Goal: Transaction & Acquisition: Purchase product/service

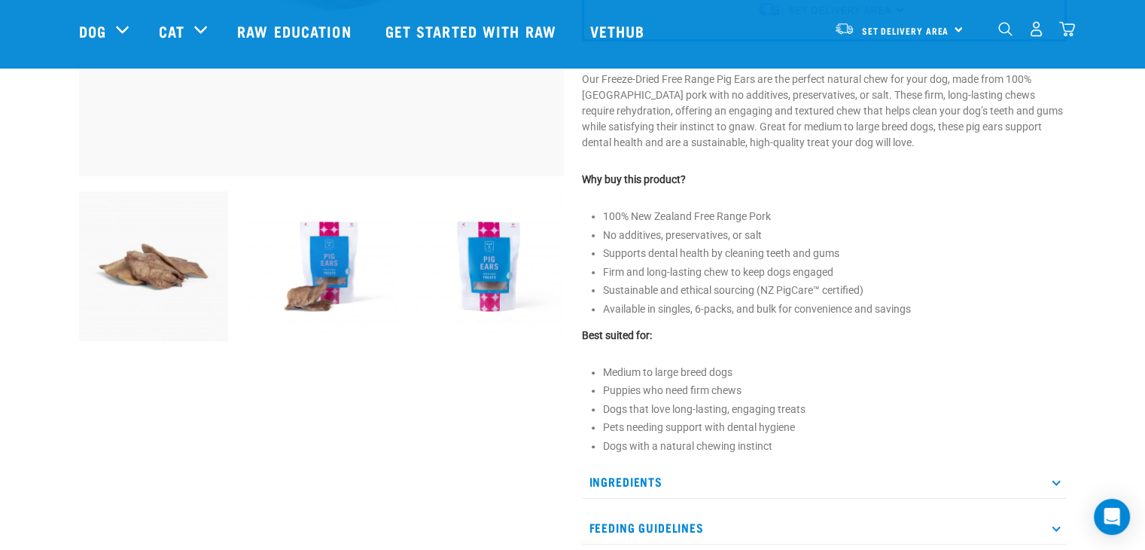
scroll to position [452, 0]
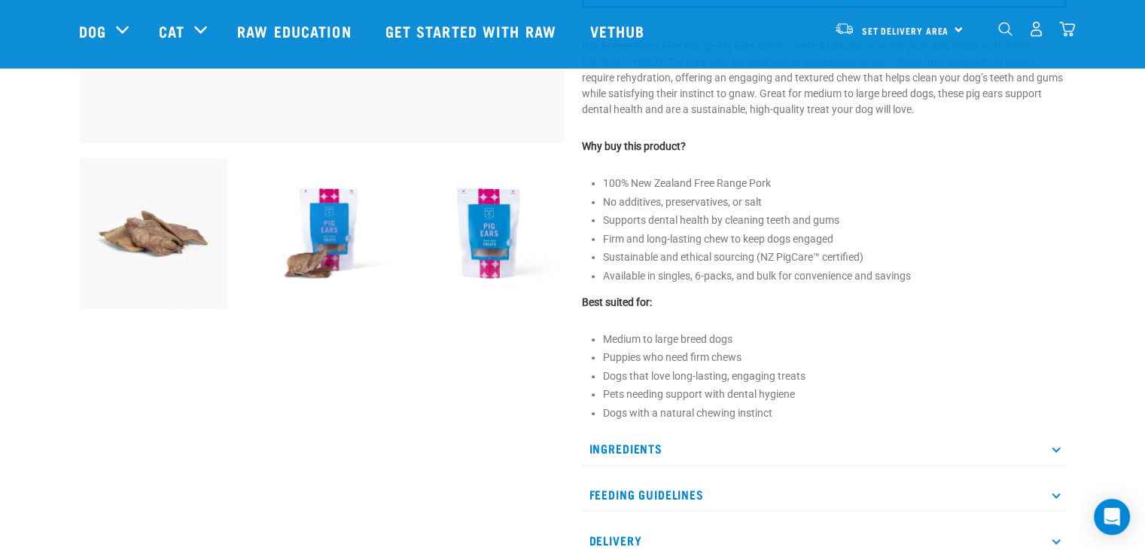
click at [319, 233] on img at bounding box center [321, 233] width 150 height 150
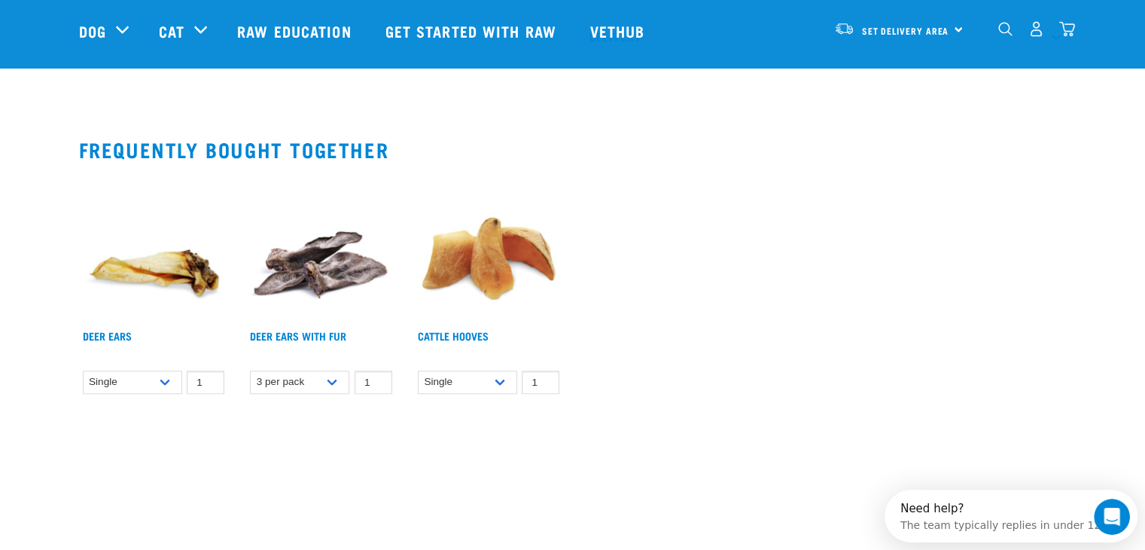
scroll to position [979, 0]
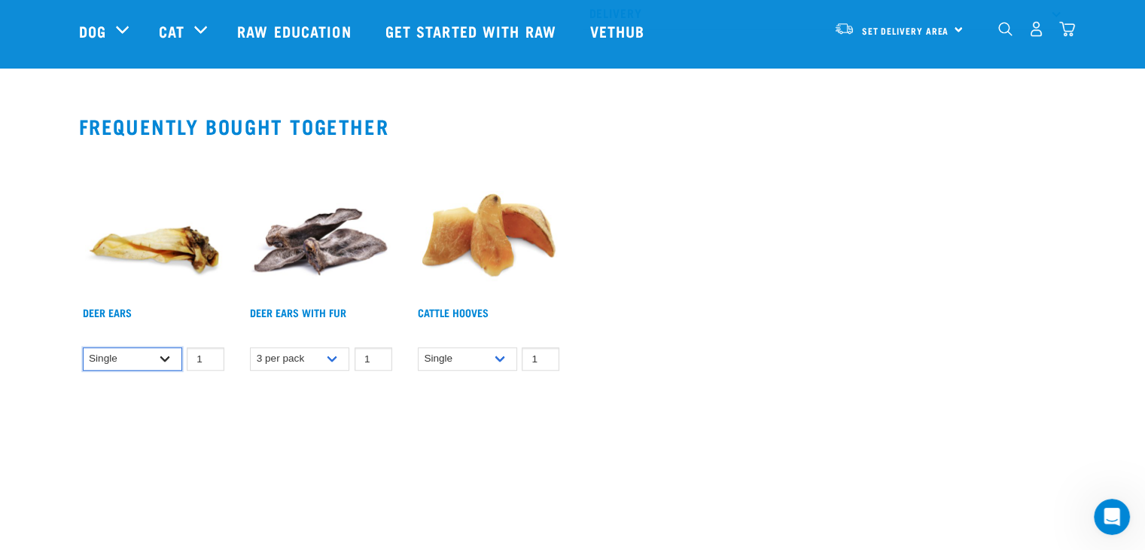
click at [165, 359] on select "Single 3 per pack 10 per pack 25 per pack" at bounding box center [132, 358] width 99 height 23
click at [83, 347] on select "Single 3 per pack 10 per pack 25 per pack" at bounding box center [132, 358] width 99 height 23
click at [164, 357] on select "Single 3 per pack 10 per pack 25 per pack" at bounding box center [132, 358] width 99 height 23
click at [83, 347] on select "Single 3 per pack 10 per pack 25 per pack" at bounding box center [132, 358] width 99 height 23
click at [164, 355] on select "Single 3 per pack 10 per pack 25 per pack" at bounding box center [132, 358] width 99 height 23
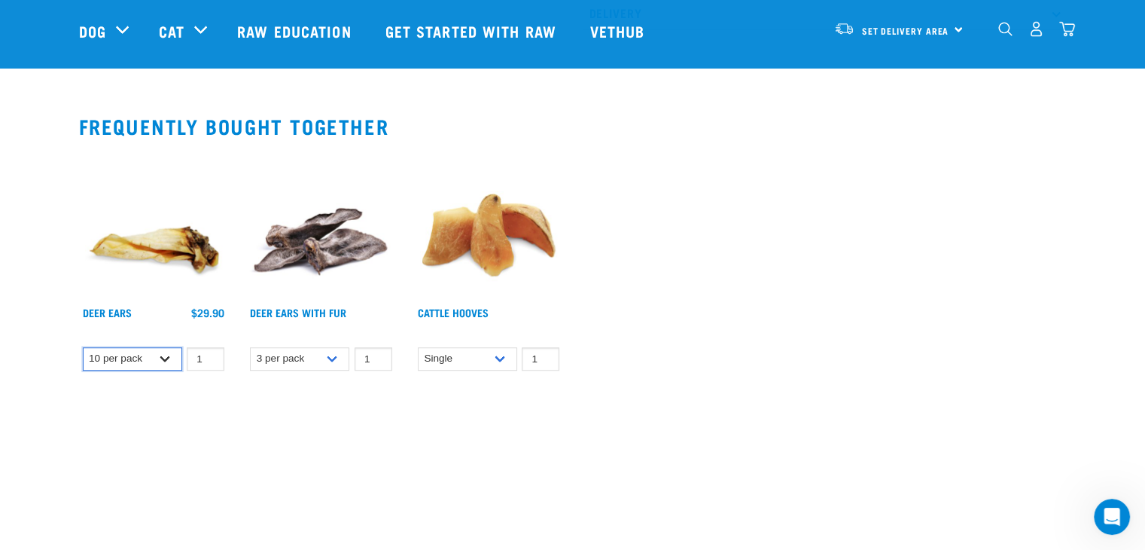
select select "682021"
click at [83, 347] on select "Single 3 per pack 10 per pack 25 per pack" at bounding box center [132, 358] width 99 height 23
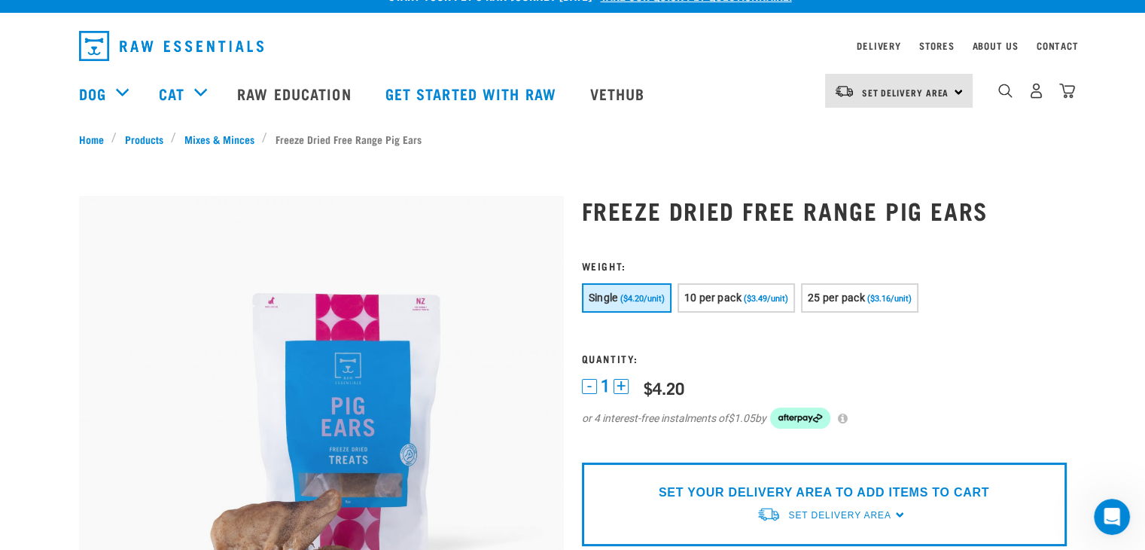
scroll to position [0, 0]
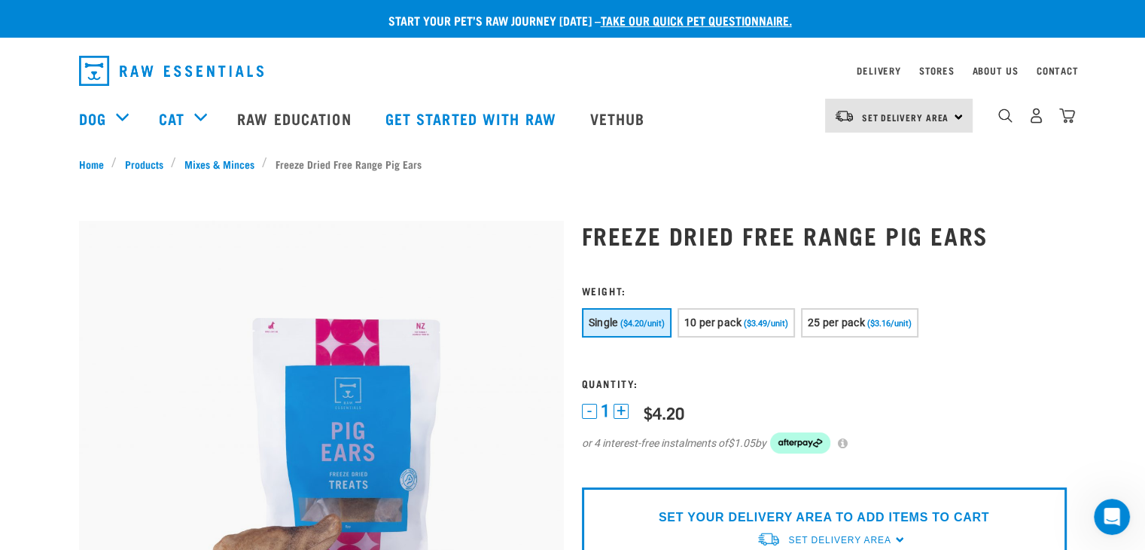
click at [617, 413] on button "+" at bounding box center [621, 411] width 15 height 15
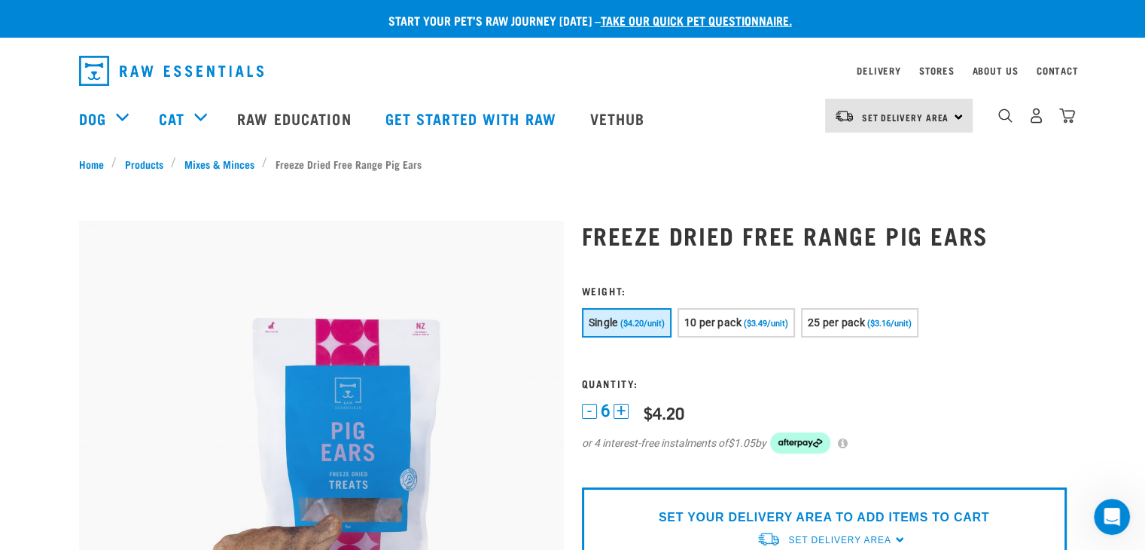
click at [617, 413] on button "+" at bounding box center [621, 411] width 15 height 15
click at [617, 413] on span "10" at bounding box center [610, 411] width 18 height 16
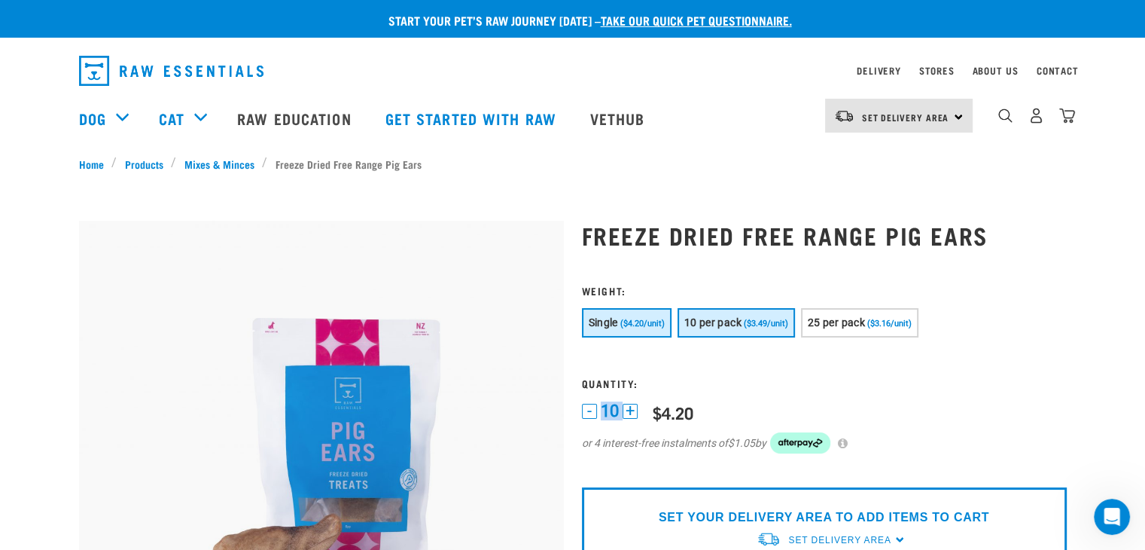
click at [729, 330] on button "10 per pack ($3.49/unit)" at bounding box center [736, 322] width 117 height 29
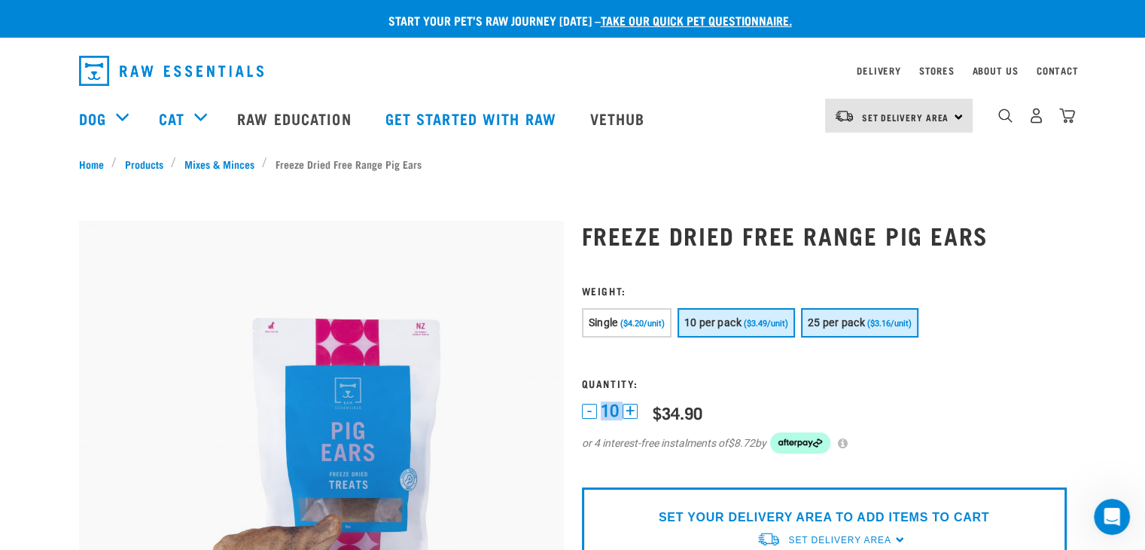
click at [846, 322] on span "25 per pack" at bounding box center [836, 322] width 57 height 12
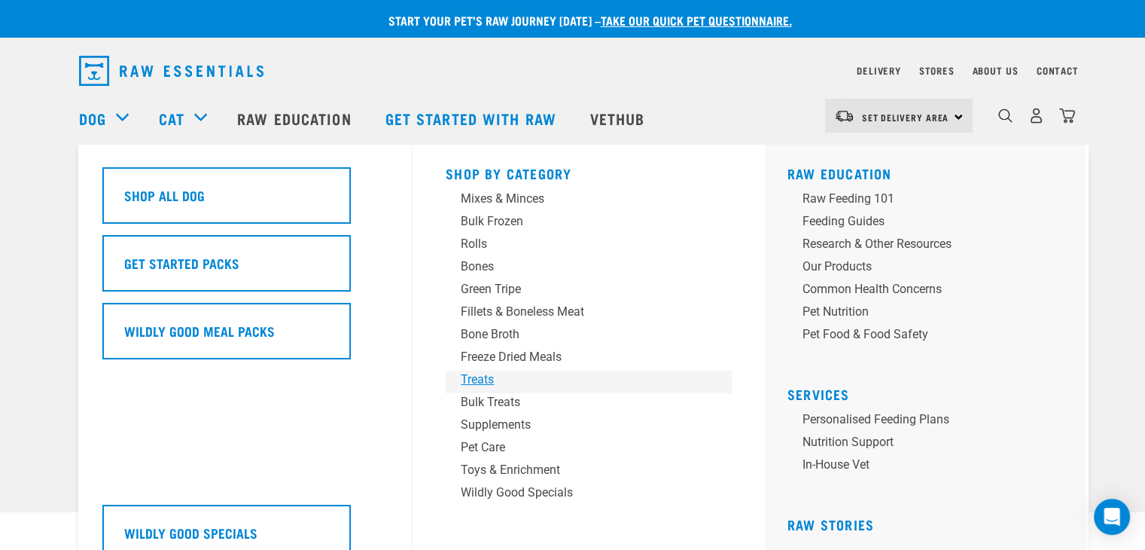
click at [488, 381] on div "Treats" at bounding box center [578, 379] width 235 height 18
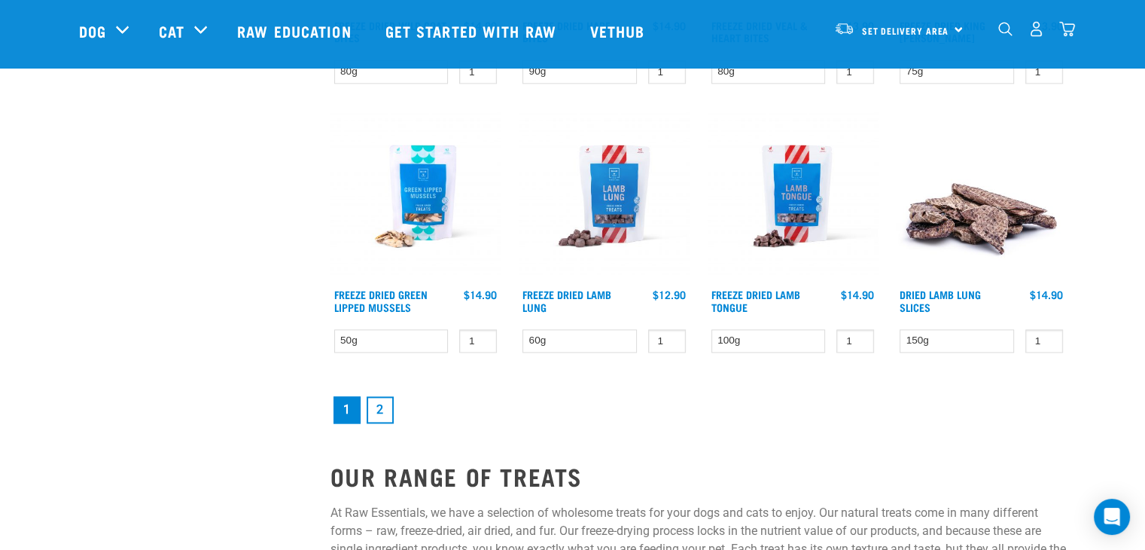
scroll to position [2033, 0]
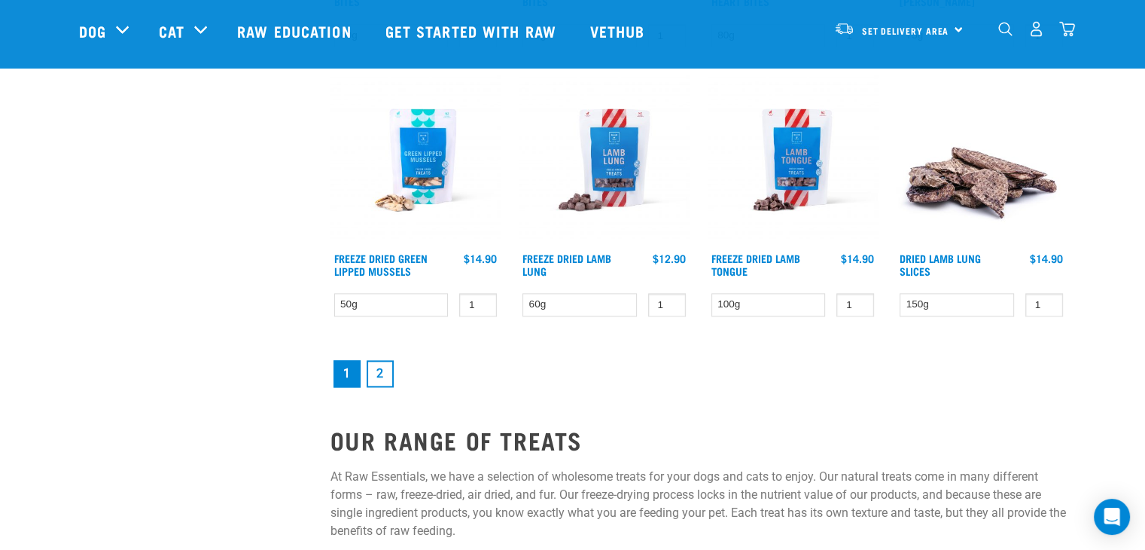
click at [375, 371] on link "2" at bounding box center [380, 373] width 27 height 27
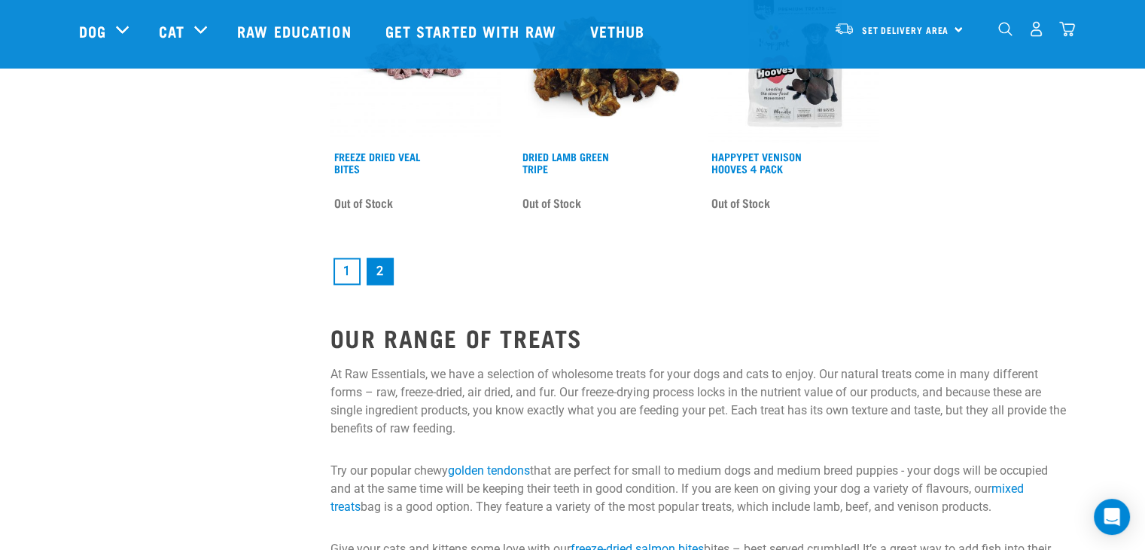
scroll to position [2184, 0]
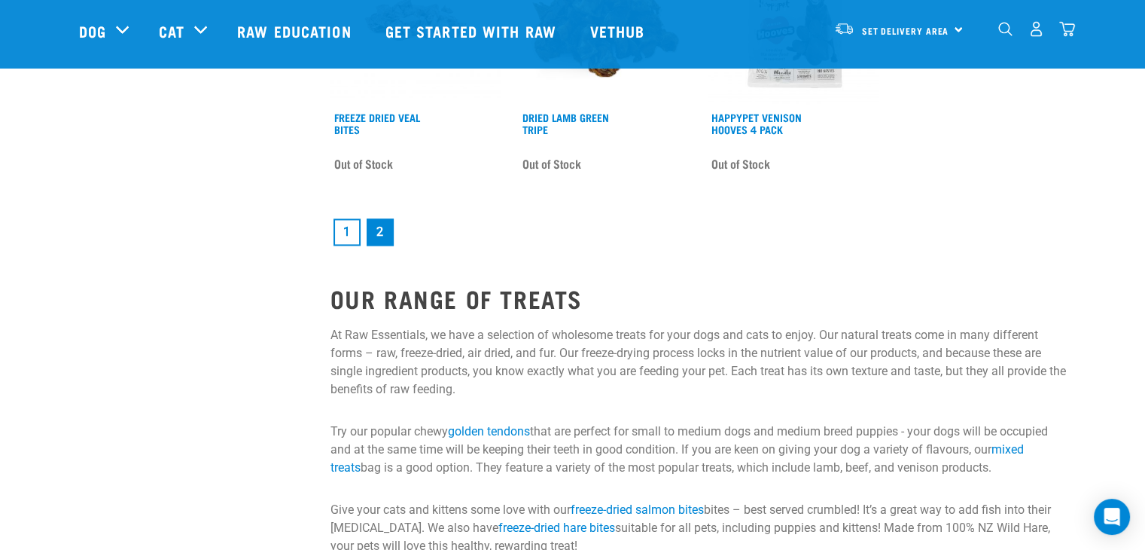
click at [340, 227] on link "1" at bounding box center [347, 231] width 27 height 27
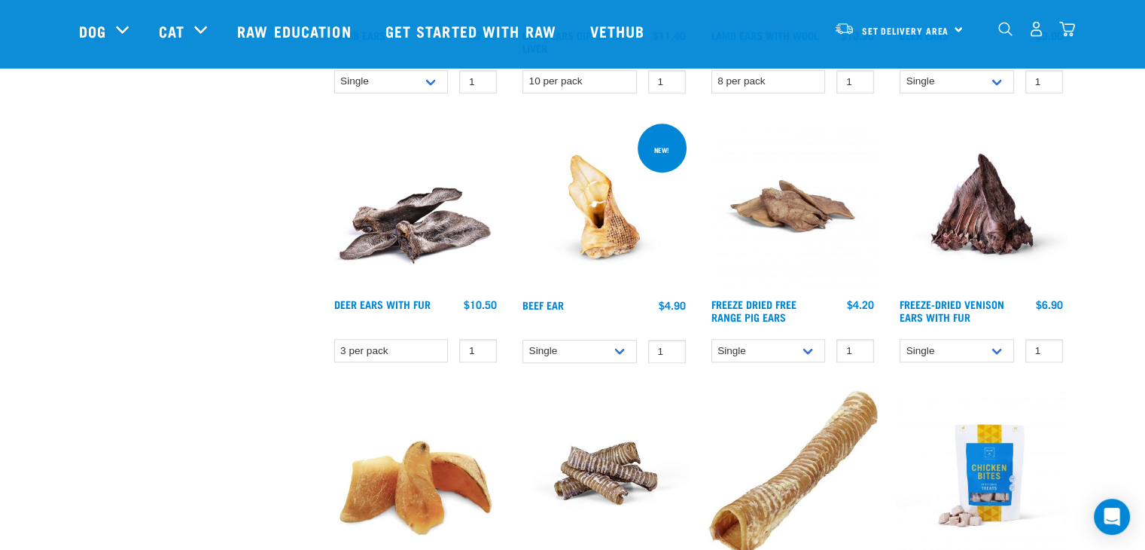
scroll to position [1205, 0]
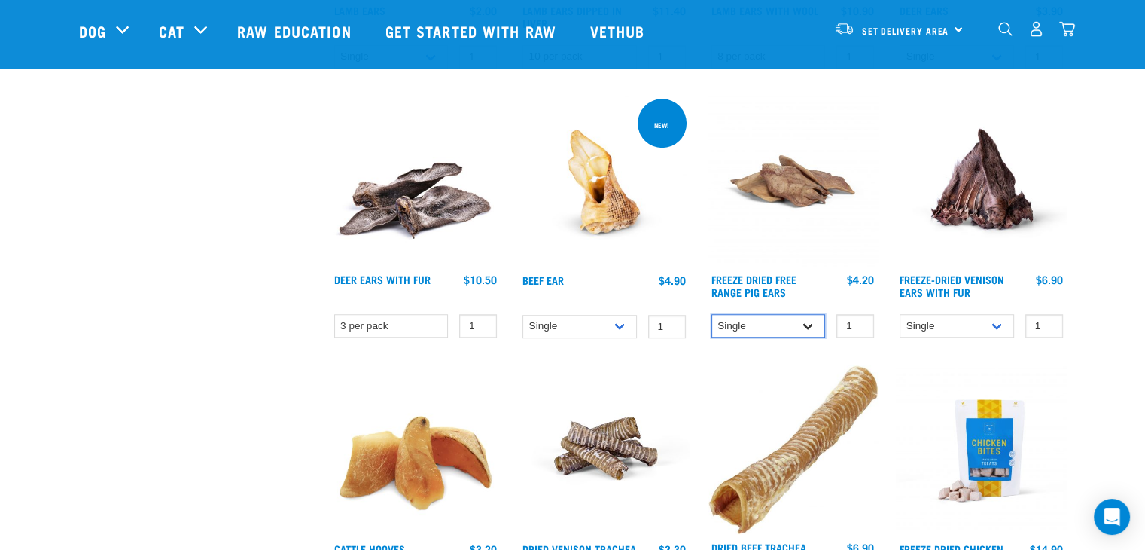
click at [811, 324] on select "Single 10 per pack 25 per pack" at bounding box center [769, 325] width 114 height 23
click at [712, 314] on select "Single 10 per pack 25 per pack" at bounding box center [769, 325] width 114 height 23
click at [807, 323] on select "Single 10 per pack 25 per pack" at bounding box center [769, 325] width 114 height 23
select select "235894"
click at [712, 314] on select "Single 10 per pack 25 per pack" at bounding box center [769, 325] width 114 height 23
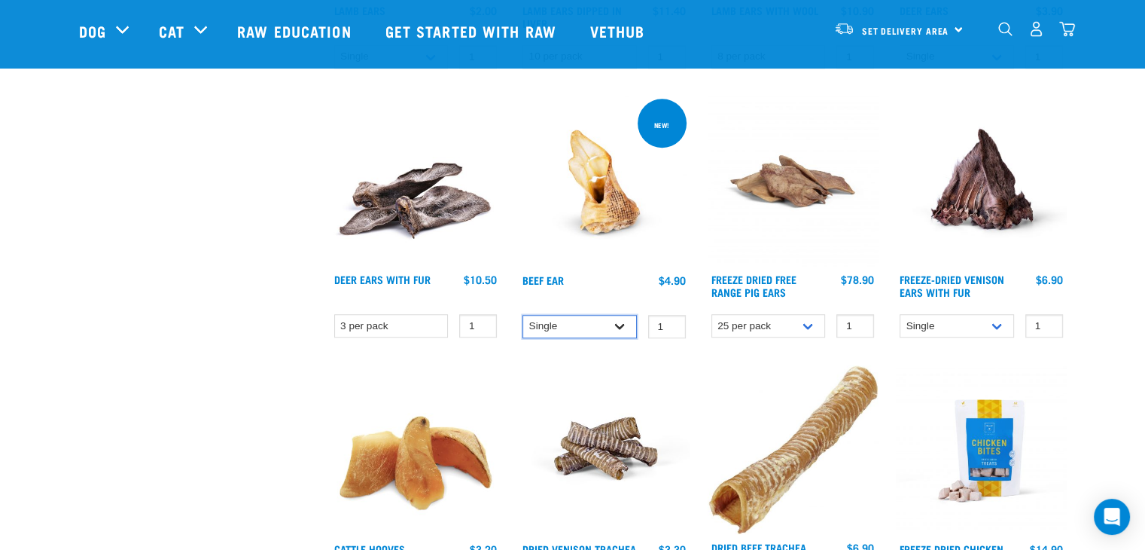
click at [619, 318] on select "Single 10 per pack 25 per pack" at bounding box center [580, 326] width 114 height 23
select select "443100"
click at [523, 315] on select "Single 10 per pack 25 per pack" at bounding box center [580, 326] width 114 height 23
click at [379, 276] on link "Deer Ears with Fur" at bounding box center [382, 278] width 96 height 5
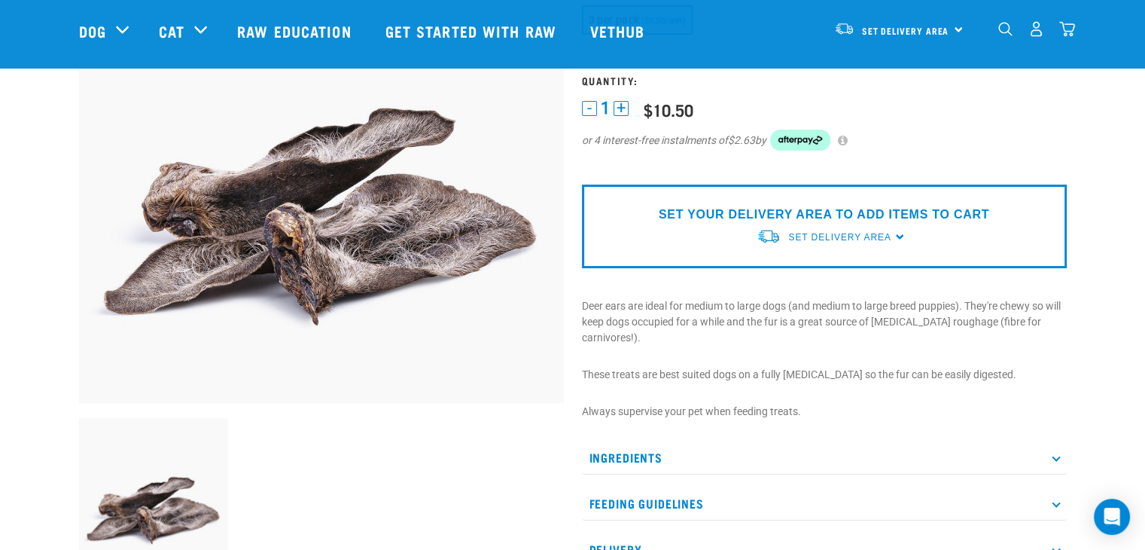
scroll to position [226, 0]
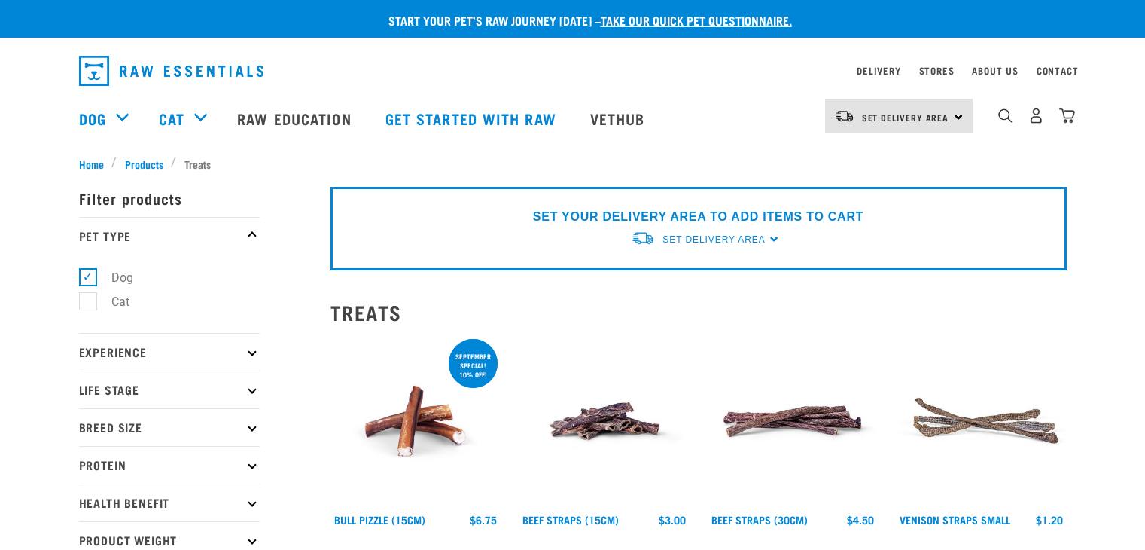
select select "443100"
select select "235894"
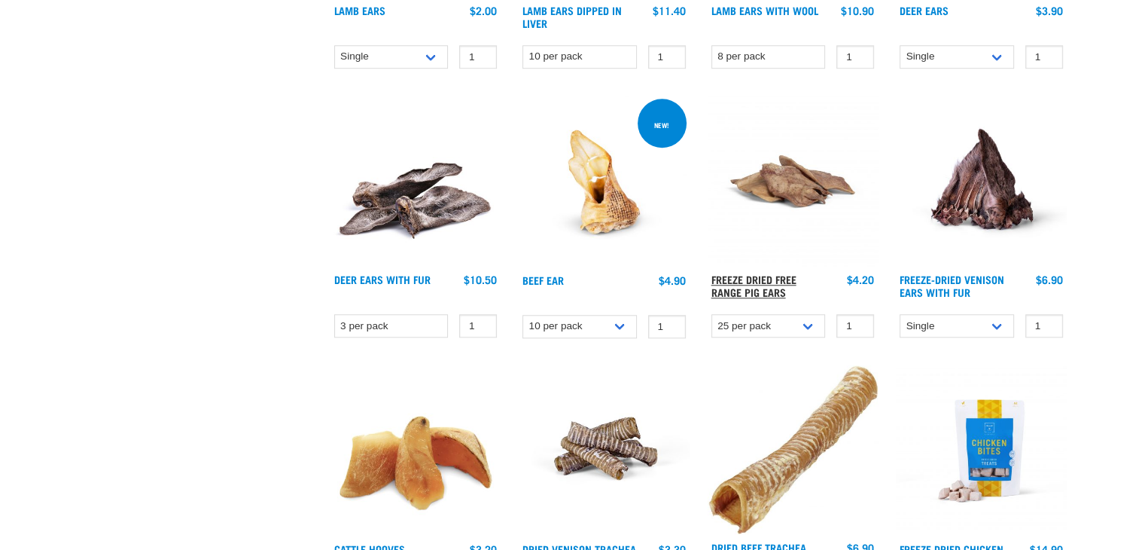
click at [746, 283] on link "Freeze Dried Free Range Pig Ears" at bounding box center [754, 284] width 85 height 17
